Goal: Information Seeking & Learning: Obtain resource

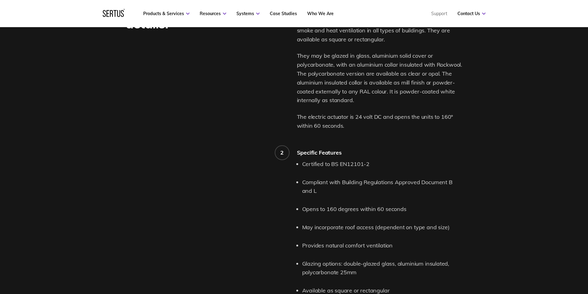
scroll to position [494, 0]
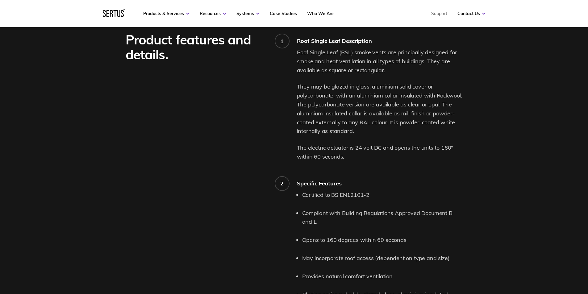
click at [436, 163] on div "1 Roof Single Leaf Description Roof Single Leaf (RSL) smoke vents are principal…" at bounding box center [380, 229] width 166 height 394
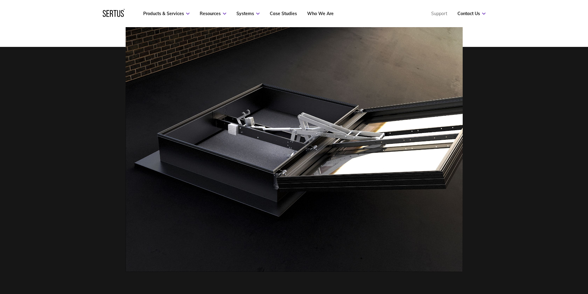
scroll to position [0, 0]
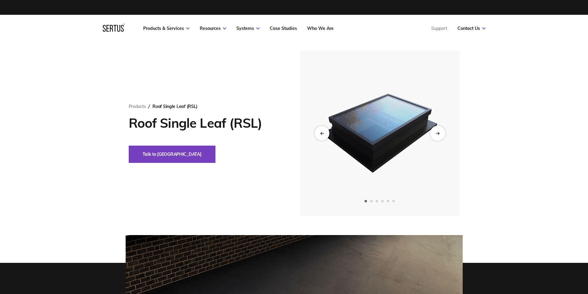
click at [438, 135] on icon "Next slide" at bounding box center [438, 132] width 4 height 3
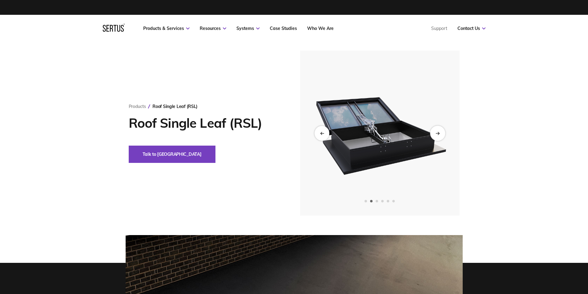
click at [438, 135] on icon "Next slide" at bounding box center [438, 132] width 4 height 3
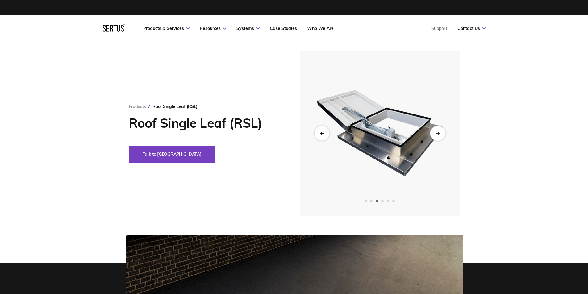
click at [438, 134] on icon "Next slide" at bounding box center [438, 133] width 1 height 2
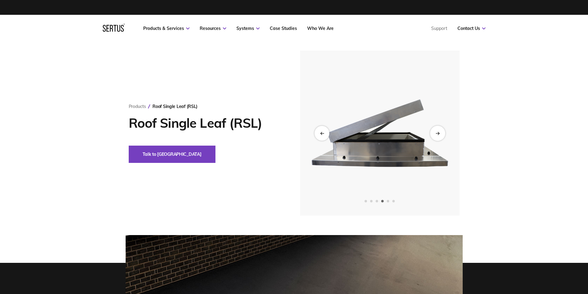
click at [438, 134] on icon "Next slide" at bounding box center [438, 133] width 1 height 2
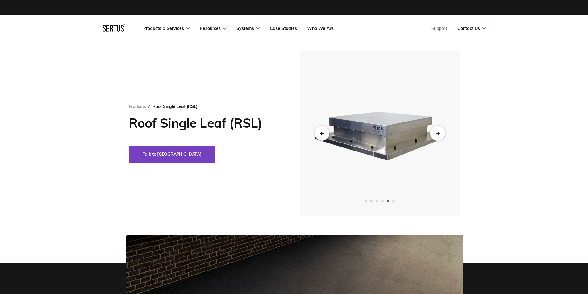
click at [438, 134] on icon "Next slide" at bounding box center [438, 133] width 1 height 2
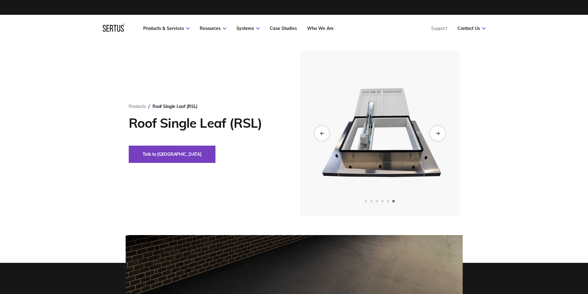
click at [438, 134] on icon "Next slide" at bounding box center [438, 133] width 1 height 2
click at [437, 135] on icon "Next slide" at bounding box center [438, 132] width 4 height 3
click at [444, 131] on div "Next slide" at bounding box center [437, 133] width 15 height 15
click at [441, 132] on div "Next slide" at bounding box center [437, 133] width 15 height 15
click at [322, 128] on div "Previous slide" at bounding box center [321, 133] width 15 height 15
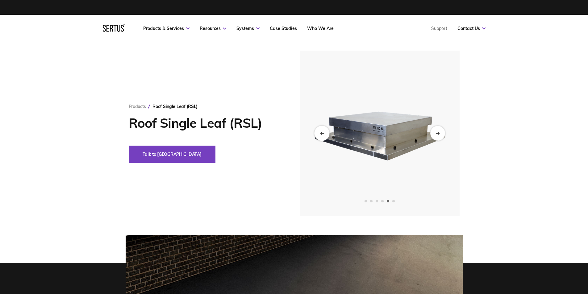
click at [321, 131] on div "Previous slide" at bounding box center [321, 133] width 15 height 15
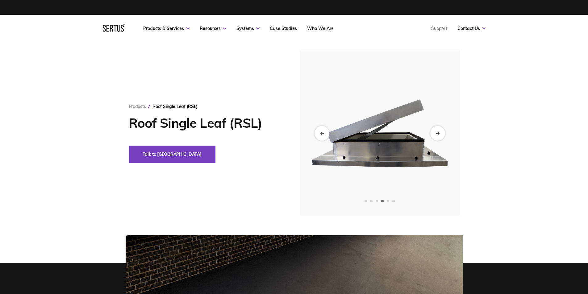
click at [413, 131] on img at bounding box center [380, 133] width 152 height 165
click at [418, 131] on img at bounding box center [380, 133] width 152 height 165
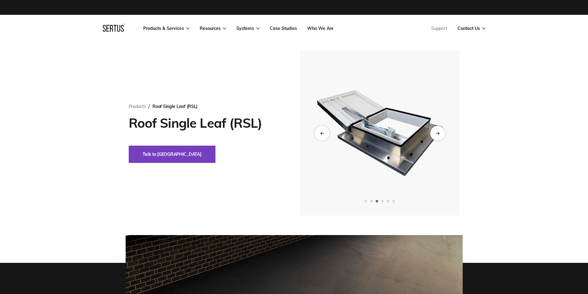
click at [463, 134] on img at bounding box center [539, 133] width 152 height 165
click at [430, 135] on div "Next slide" at bounding box center [437, 133] width 15 height 15
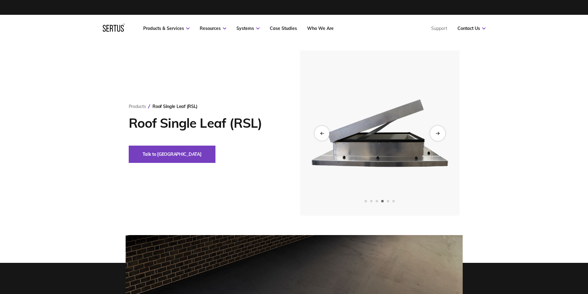
click at [430, 135] on div "Next slide" at bounding box center [437, 133] width 15 height 15
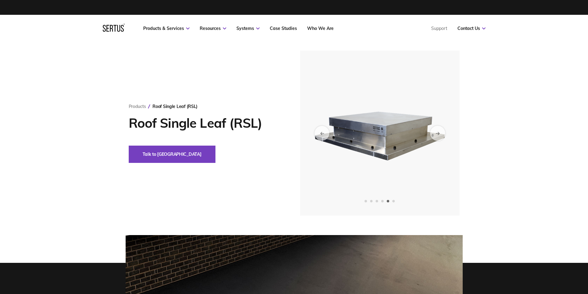
click at [441, 130] on div "Next slide" at bounding box center [437, 133] width 15 height 15
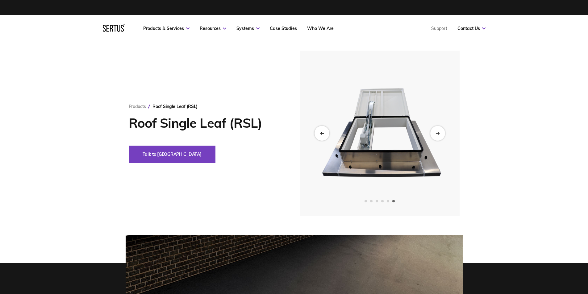
click at [397, 98] on img at bounding box center [380, 133] width 152 height 165
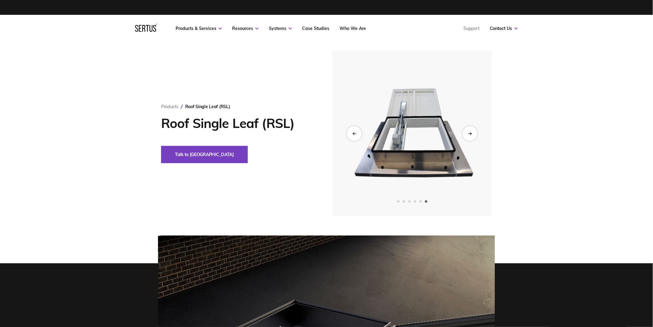
click at [423, 144] on img at bounding box center [412, 133] width 152 height 165
click at [413, 149] on img at bounding box center [412, 133] width 152 height 165
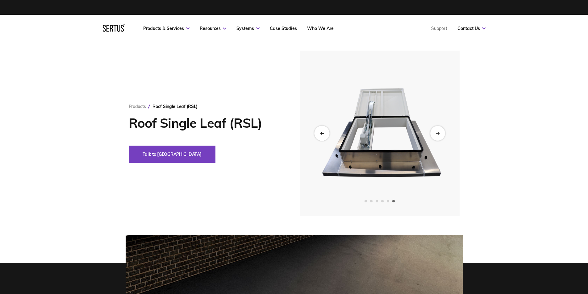
click at [321, 132] on icon "Previous slide" at bounding box center [322, 132] width 4 height 3
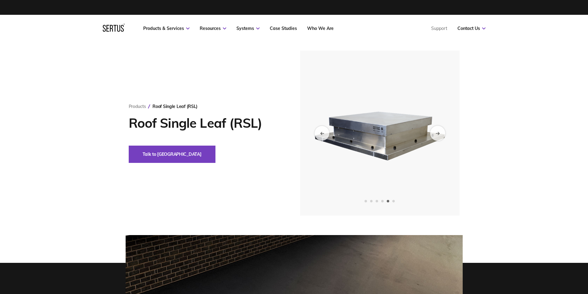
click at [440, 131] on div "Next slide" at bounding box center [437, 133] width 15 height 15
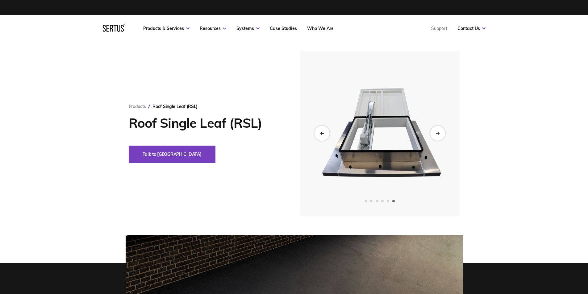
click at [319, 130] on div "Previous slide" at bounding box center [321, 133] width 15 height 15
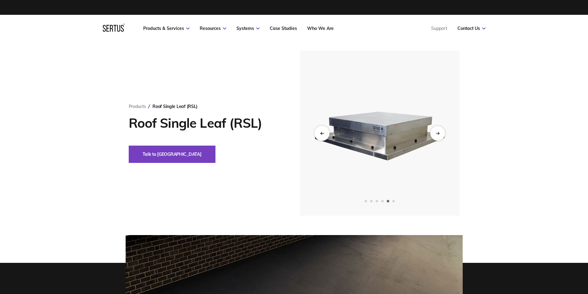
click at [323, 135] on icon "Previous slide" at bounding box center [322, 132] width 4 height 3
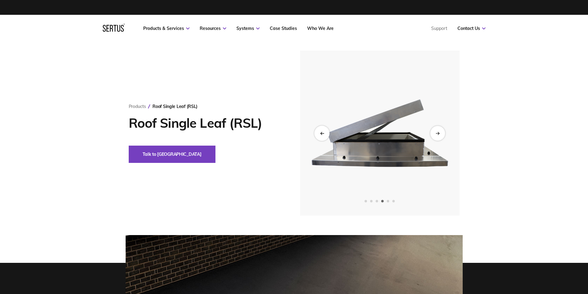
click at [323, 135] on icon "Previous slide" at bounding box center [322, 132] width 4 height 3
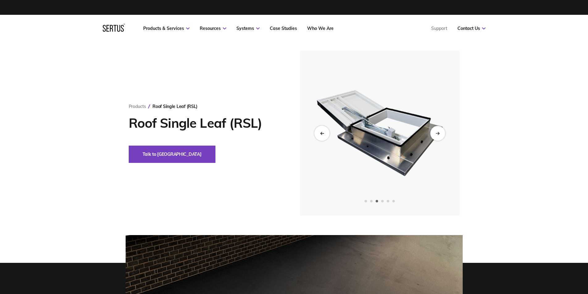
click at [323, 135] on icon "Previous slide" at bounding box center [322, 132] width 4 height 3
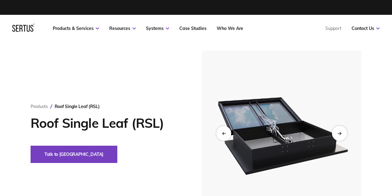
click at [336, 130] on div "Next slide" at bounding box center [339, 133] width 15 height 15
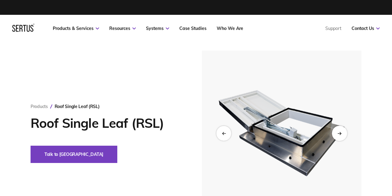
click at [340, 133] on icon "Next slide" at bounding box center [339, 133] width 3 height 0
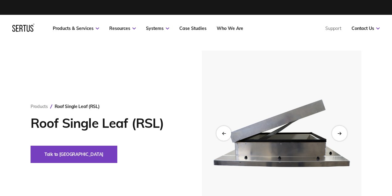
click at [340, 134] on icon "Next slide" at bounding box center [339, 132] width 4 height 3
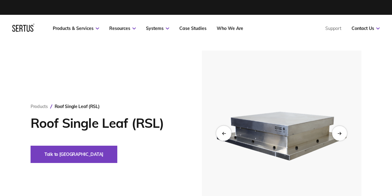
click at [223, 133] on icon "Previous slide" at bounding box center [223, 133] width 3 height 0
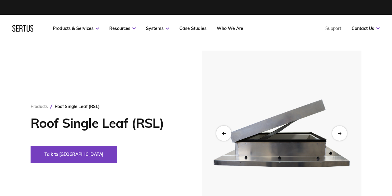
click at [223, 133] on icon "Previous slide" at bounding box center [223, 133] width 3 height 0
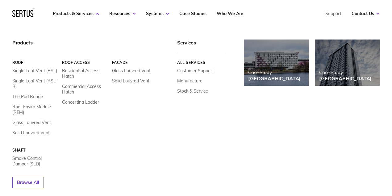
scroll to position [452, 0]
click at [114, 33] on div "Products Roof Single Leaf Vent (RSL) Single Leaf Vent (RSL-R) The Pod Range Roo…" at bounding box center [196, 113] width 392 height 173
click at [135, 115] on div "Facade Glass Louvred Vent Solid Louvred Vent" at bounding box center [134, 97] width 45 height 75
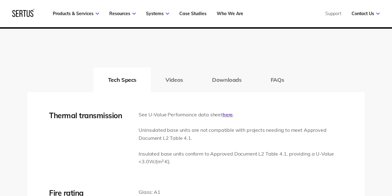
scroll to position [864, 0]
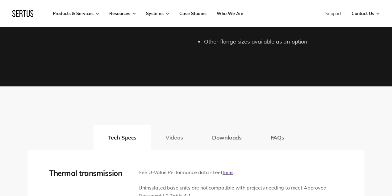
click at [168, 134] on button "Videos" at bounding box center [174, 137] width 47 height 25
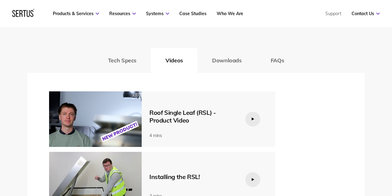
scroll to position [988, 0]
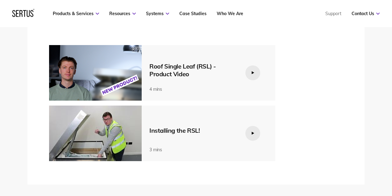
click at [103, 130] on img at bounding box center [95, 134] width 93 height 56
click at [126, 138] on img at bounding box center [95, 134] width 93 height 56
click at [123, 131] on img at bounding box center [95, 134] width 93 height 56
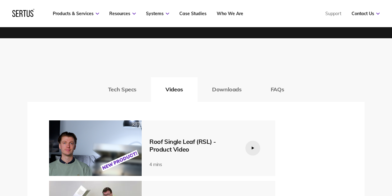
scroll to position [864, 0]
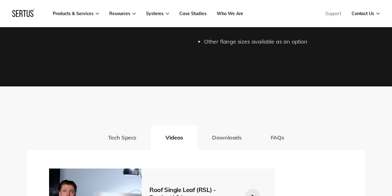
click at [125, 139] on button "Tech Specs" at bounding box center [122, 137] width 57 height 25
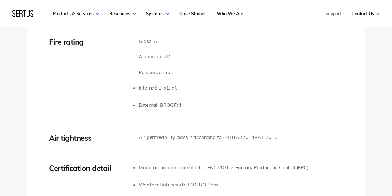
scroll to position [946, 0]
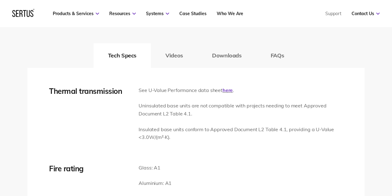
click at [217, 58] on button "Downloads" at bounding box center [227, 55] width 59 height 25
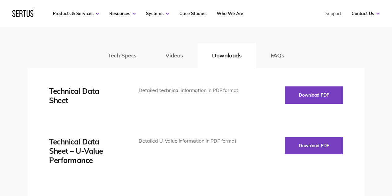
drag, startPoint x: 297, startPoint y: 92, endPoint x: 246, endPoint y: 103, distance: 51.4
drag, startPoint x: 291, startPoint y: 92, endPoint x: 154, endPoint y: 102, distance: 137.4
drag, startPoint x: 150, startPoint y: 90, endPoint x: 69, endPoint y: 96, distance: 81.4
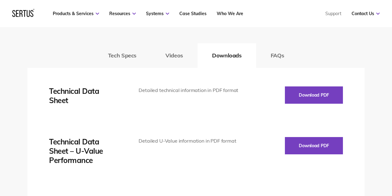
click at [69, 96] on div "Technical Data Sheet" at bounding box center [84, 95] width 71 height 19
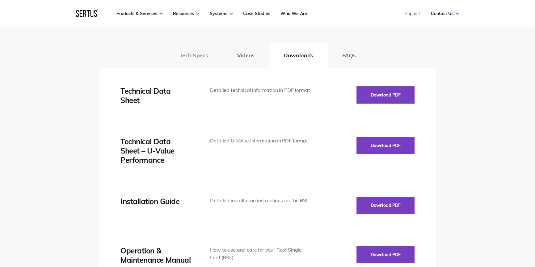
click at [181, 59] on button "Tech Specs" at bounding box center [193, 55] width 57 height 25
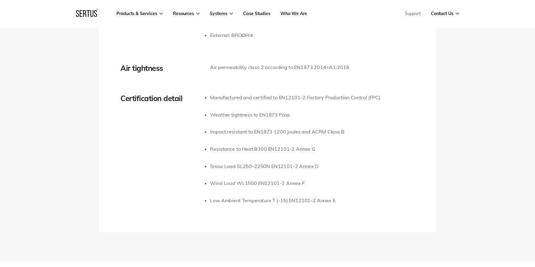
scroll to position [1367, 0]
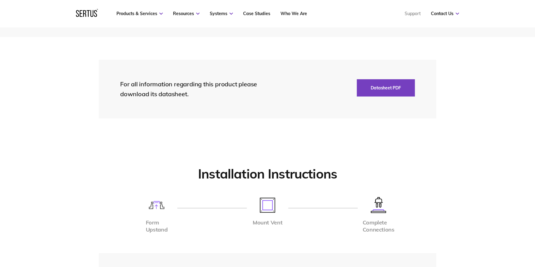
drag, startPoint x: 364, startPoint y: 87, endPoint x: 58, endPoint y: 116, distance: 307.6
click at [147, 107] on div "For all information regarding this product please download its datasheet. Datas…" at bounding box center [267, 89] width 337 height 59
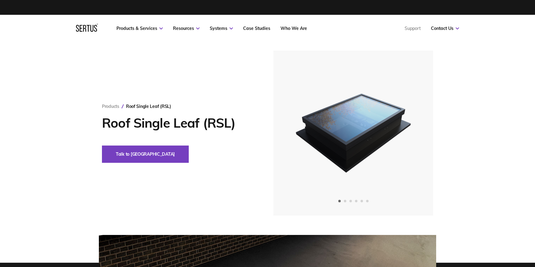
scroll to position [0, 0]
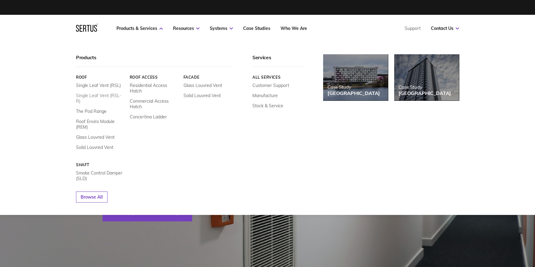
click at [110, 97] on link "Single Leaf Vent (RSL-R)" at bounding box center [100, 98] width 49 height 11
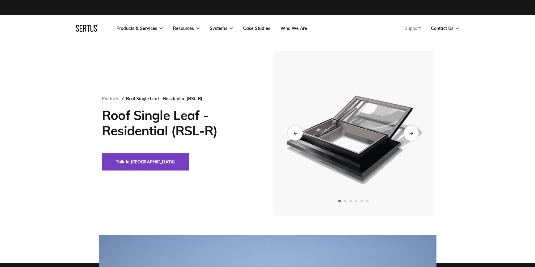
click at [414, 130] on div "Next slide" at bounding box center [410, 133] width 15 height 15
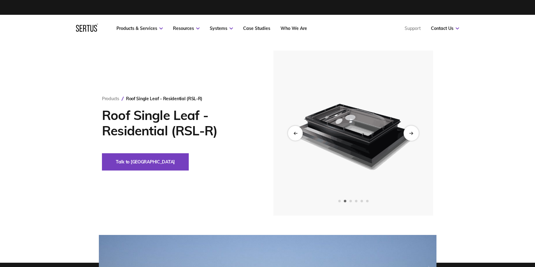
click at [414, 130] on div "Next slide" at bounding box center [410, 133] width 15 height 15
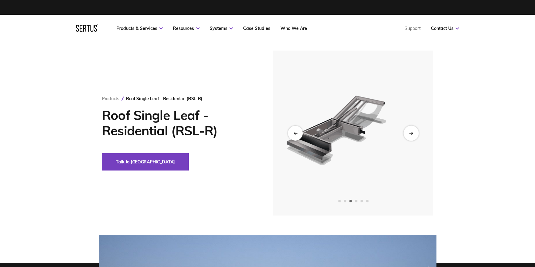
click at [414, 130] on div "Next slide" at bounding box center [410, 133] width 15 height 15
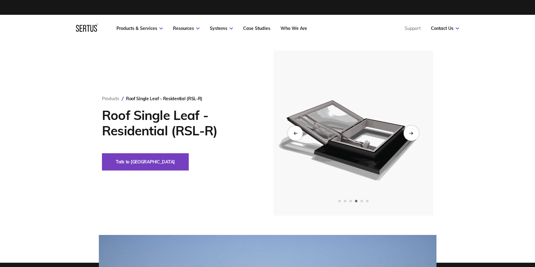
click at [414, 130] on div "Next slide" at bounding box center [410, 133] width 15 height 15
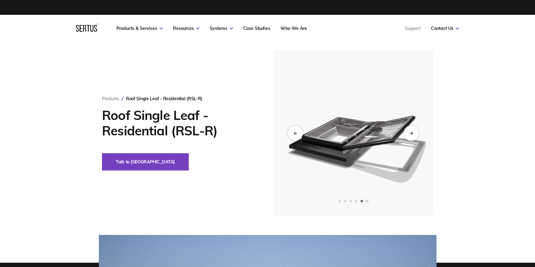
click at [414, 130] on div "Next slide" at bounding box center [410, 133] width 15 height 15
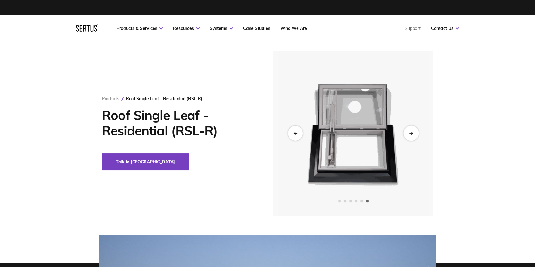
click at [413, 131] on div "Next slide" at bounding box center [410, 133] width 15 height 15
click at [290, 130] on div "Previous slide" at bounding box center [294, 133] width 15 height 15
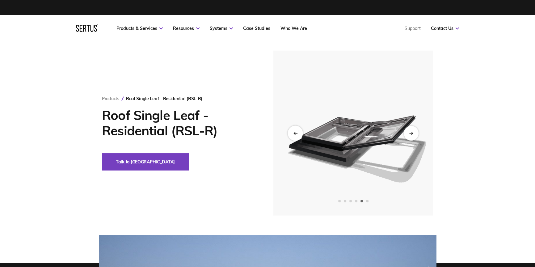
click at [294, 131] on icon "Previous slide" at bounding box center [295, 132] width 4 height 3
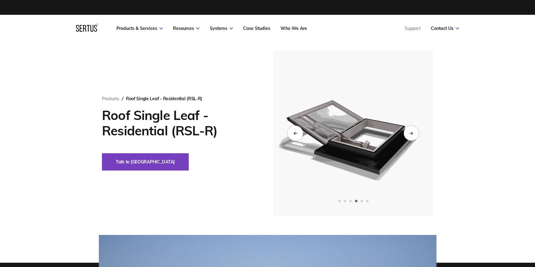
click at [294, 131] on icon "Previous slide" at bounding box center [295, 132] width 4 height 3
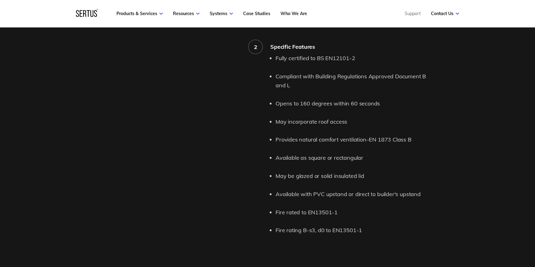
scroll to position [617, 0]
